Goal: Use online tool/utility: Utilize a website feature to perform a specific function

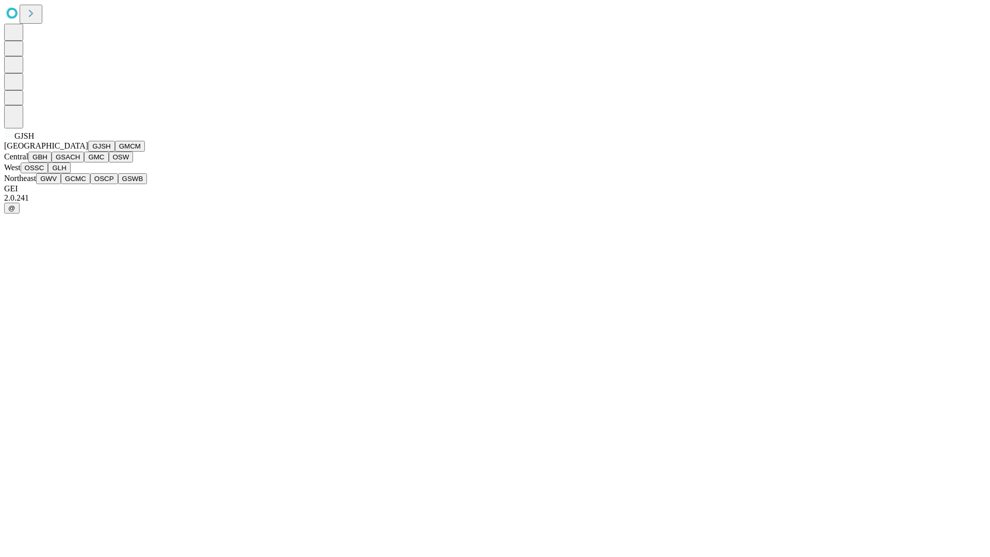
click at [88, 152] on button "GJSH" at bounding box center [101, 146] width 27 height 11
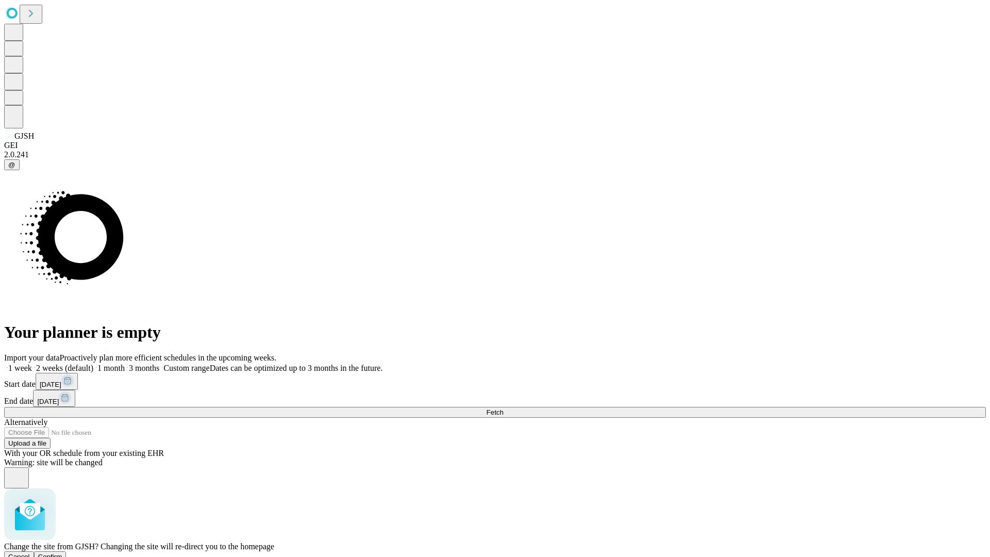
click at [62, 553] on span "Confirm" at bounding box center [50, 557] width 24 height 8
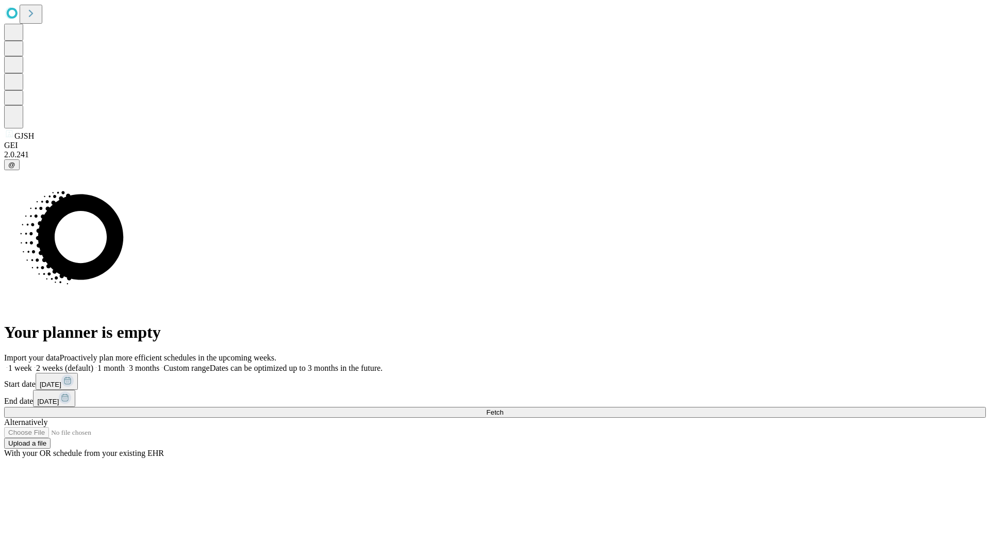
click at [93, 364] on label "2 weeks (default)" at bounding box center [62, 368] width 61 height 9
click at [503, 408] on span "Fetch" at bounding box center [494, 412] width 17 height 8
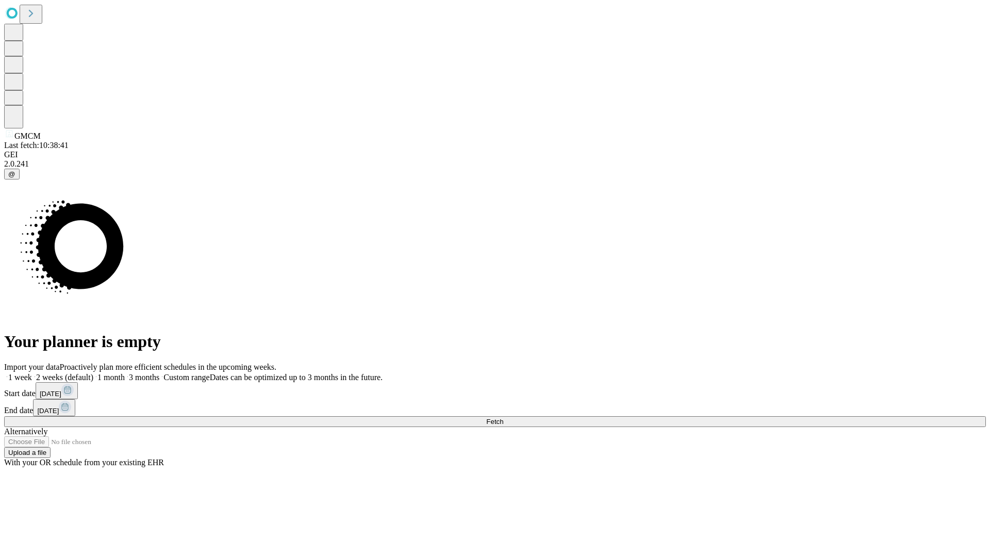
click at [93, 373] on label "2 weeks (default)" at bounding box center [62, 377] width 61 height 9
click at [503, 418] on span "Fetch" at bounding box center [494, 422] width 17 height 8
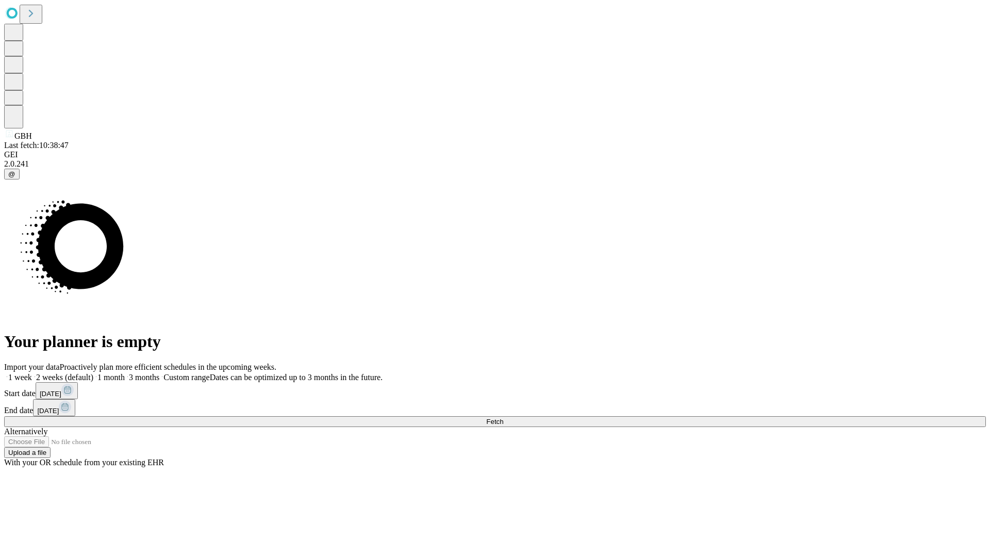
click at [93, 373] on label "2 weeks (default)" at bounding box center [62, 377] width 61 height 9
click at [503, 418] on span "Fetch" at bounding box center [494, 422] width 17 height 8
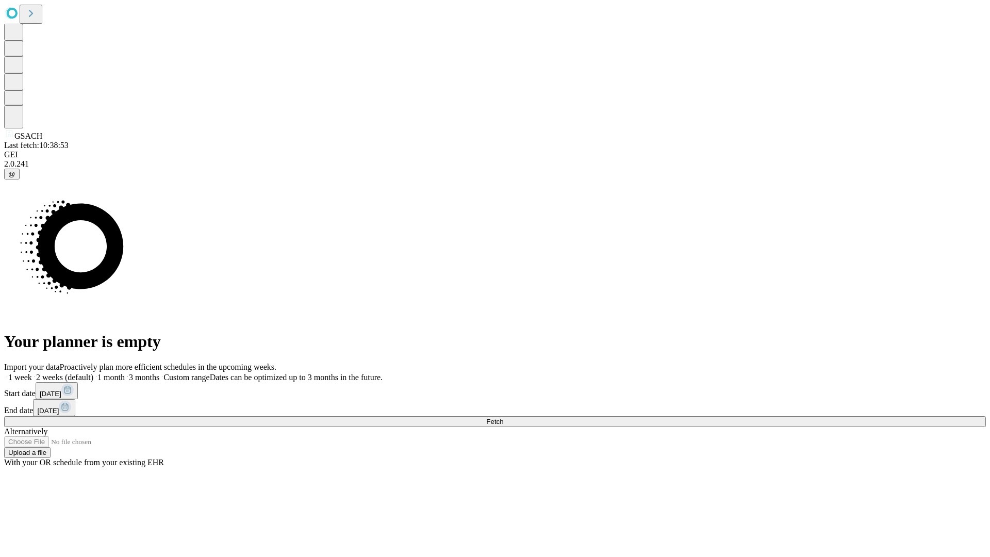
click at [93, 373] on label "2 weeks (default)" at bounding box center [62, 377] width 61 height 9
click at [503, 418] on span "Fetch" at bounding box center [494, 422] width 17 height 8
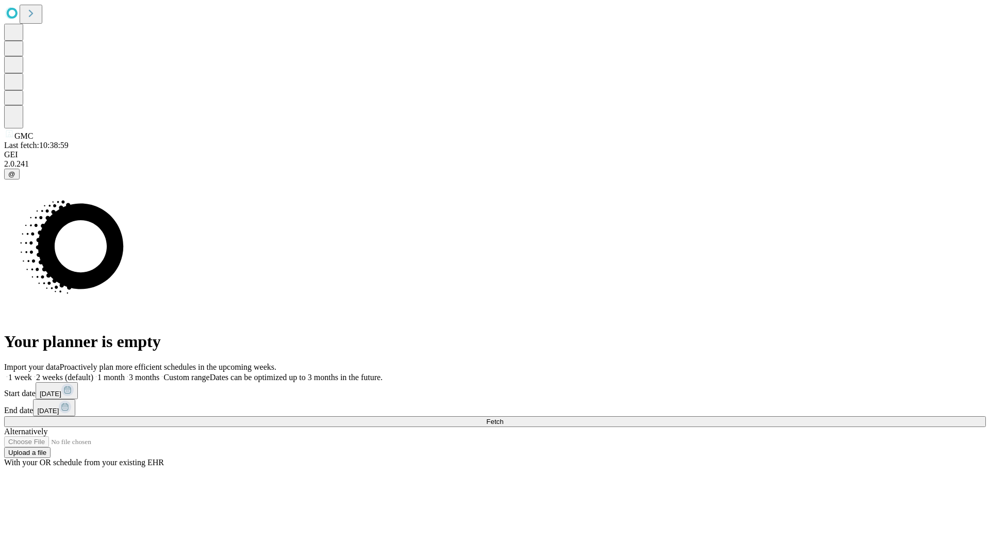
click at [503, 418] on span "Fetch" at bounding box center [494, 422] width 17 height 8
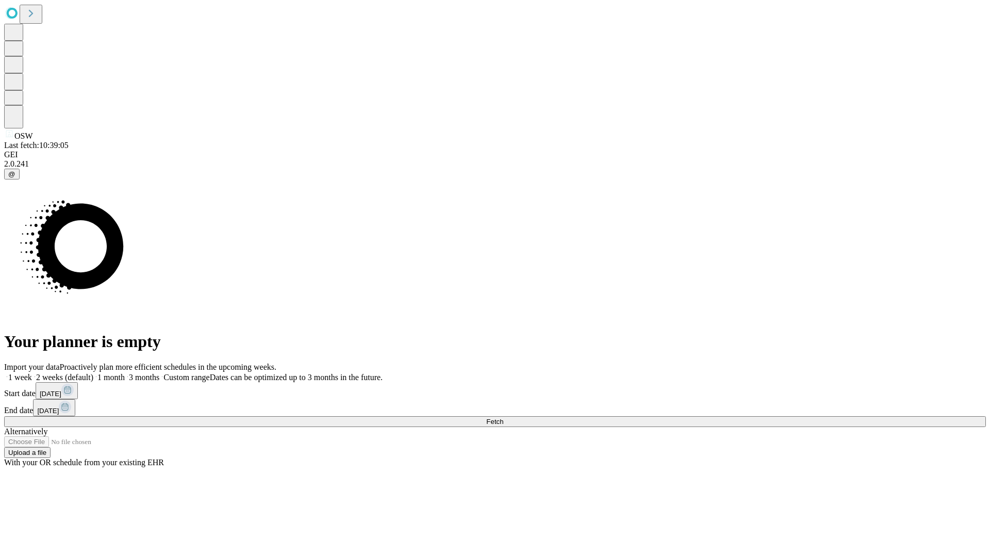
click at [503, 418] on span "Fetch" at bounding box center [494, 422] width 17 height 8
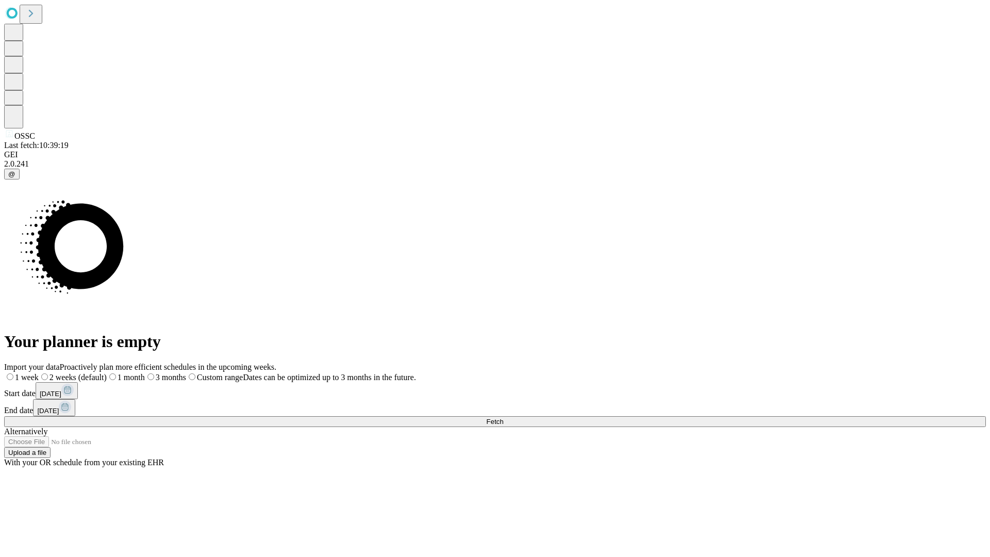
click at [107, 373] on label "2 weeks (default)" at bounding box center [73, 377] width 68 height 9
click at [503, 418] on span "Fetch" at bounding box center [494, 422] width 17 height 8
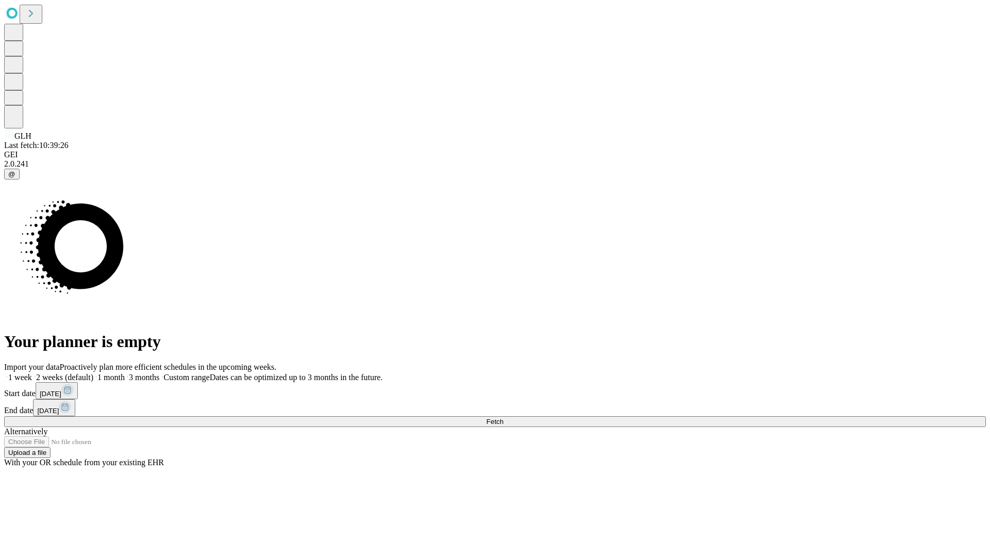
click at [93, 373] on label "2 weeks (default)" at bounding box center [62, 377] width 61 height 9
click at [503, 418] on span "Fetch" at bounding box center [494, 422] width 17 height 8
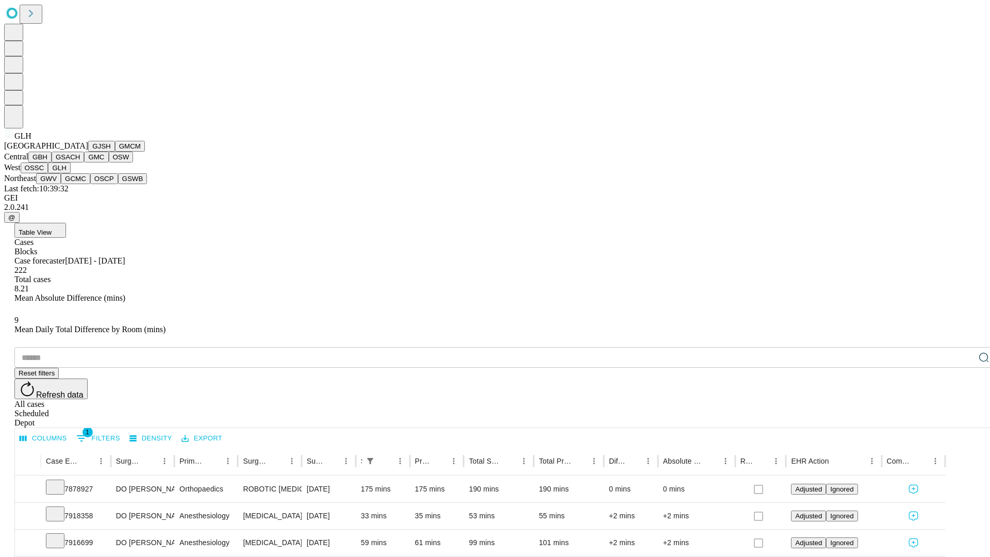
click at [61, 184] on button "GWV" at bounding box center [48, 178] width 25 height 11
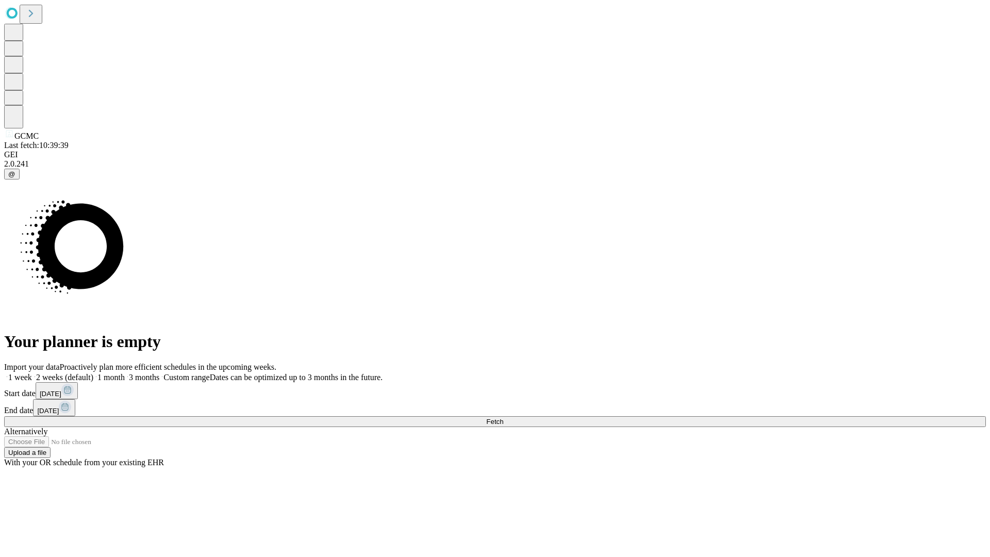
click at [93, 373] on label "2 weeks (default)" at bounding box center [62, 377] width 61 height 9
click at [503, 418] on span "Fetch" at bounding box center [494, 422] width 17 height 8
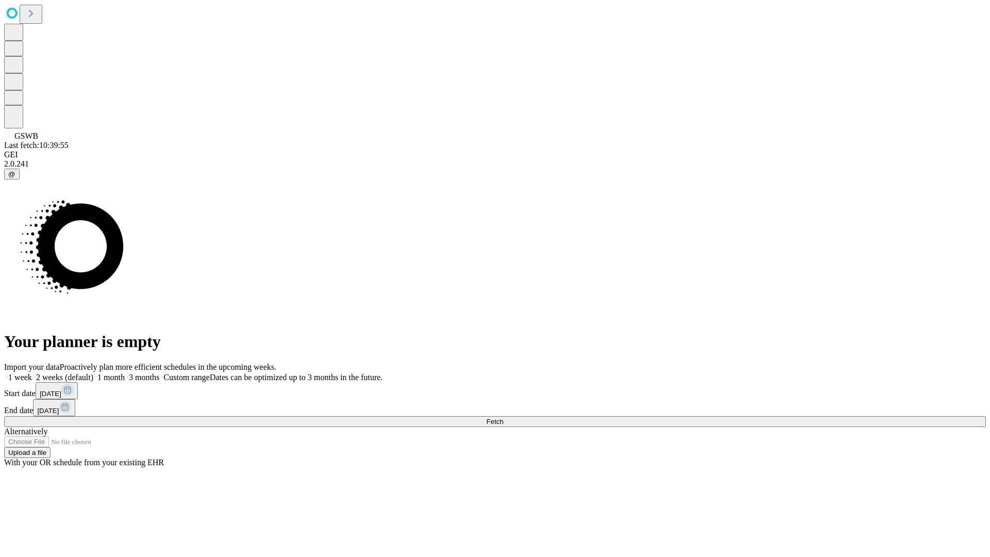
click at [93, 373] on label "2 weeks (default)" at bounding box center [62, 377] width 61 height 9
click at [503, 418] on span "Fetch" at bounding box center [494, 422] width 17 height 8
